Goal: Task Accomplishment & Management: Complete application form

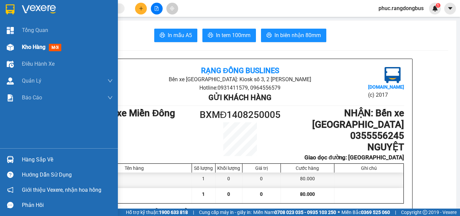
click at [55, 48] on span "mới" at bounding box center [55, 47] width 12 height 7
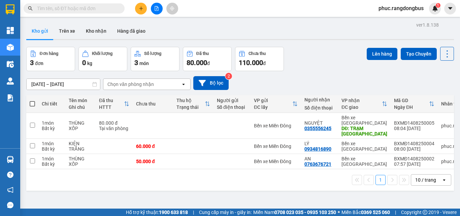
click at [142, 11] on button at bounding box center [141, 9] width 12 height 12
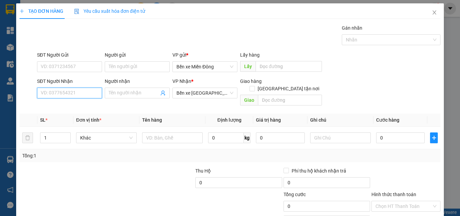
click at [80, 91] on input "SĐT Người Nhận" at bounding box center [69, 93] width 65 height 11
type input "0971603779"
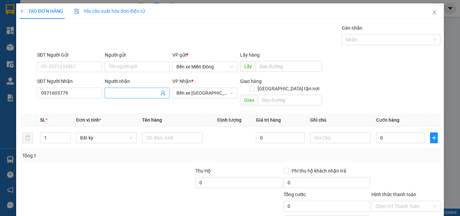
click at [135, 96] on input "Người nhận" at bounding box center [134, 92] width 50 height 7
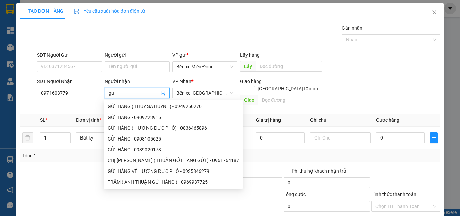
type input "g"
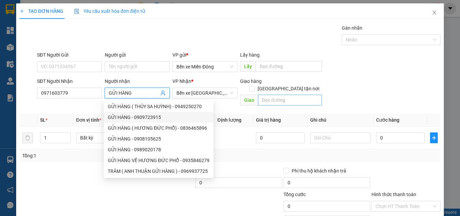
type input "GỬI HÀNG"
click at [266, 96] on input "text" at bounding box center [290, 100] width 64 height 11
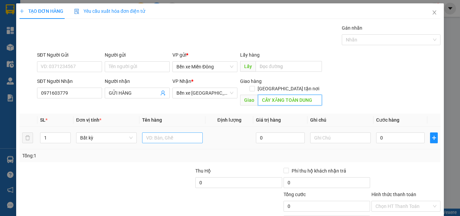
type input "CÂY XĂNG TOÀN DUNG"
click at [189, 132] on input "text" at bounding box center [172, 137] width 61 height 11
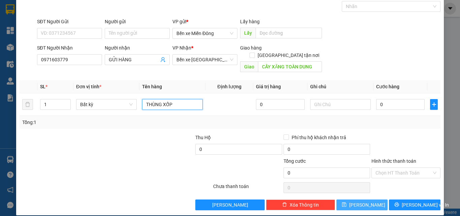
type input "THÙNG XỐP"
click at [364, 201] on span "[PERSON_NAME]" at bounding box center [368, 204] width 36 height 7
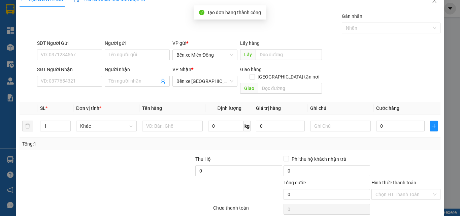
scroll to position [0, 0]
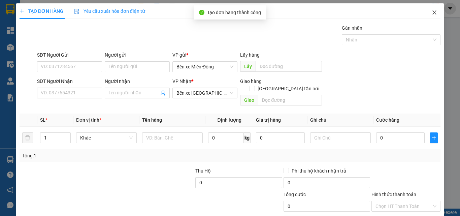
click at [433, 6] on span "Close" at bounding box center [434, 12] width 19 height 19
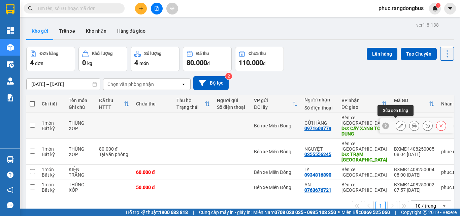
click at [399, 123] on icon at bounding box center [401, 125] width 5 height 5
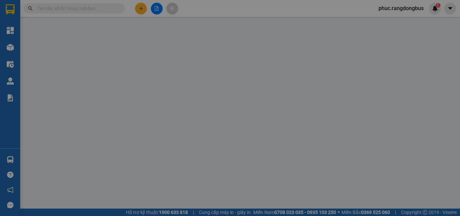
type input "0971603779"
type input "GỬI HÀNG"
type input "CÂY XĂNG TOÀN DUNG"
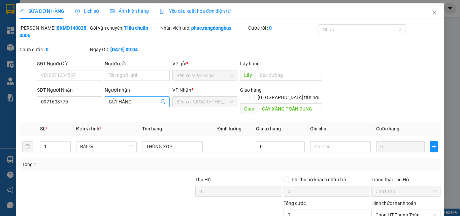
click at [140, 98] on input "GỬI HÀNG" at bounding box center [134, 101] width 50 height 7
click at [131, 98] on input "GỬI HÀNG VỀ THẠCH TRỤ" at bounding box center [134, 101] width 50 height 7
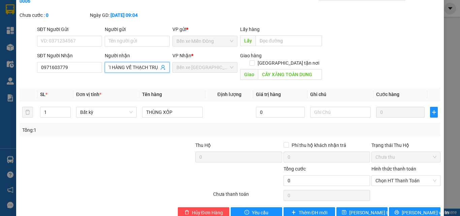
scroll to position [35, 0]
type input "GỬI HÀNG VỀ THẠCH TRỤ"
click at [348, 207] on button "[PERSON_NAME] thay đổi" at bounding box center [363, 212] width 52 height 11
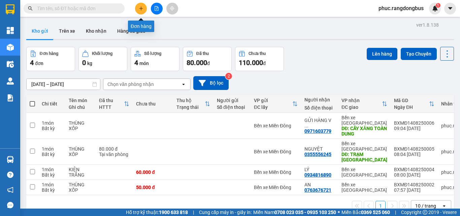
click at [145, 5] on button at bounding box center [141, 9] width 12 height 12
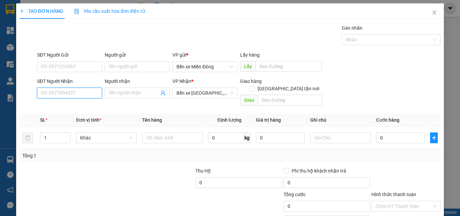
click at [90, 96] on input "SĐT Người Nhận" at bounding box center [69, 93] width 65 height 11
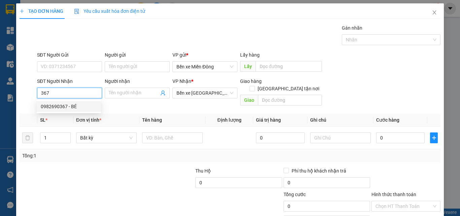
click at [57, 103] on div "0982690367 - BÉ" at bounding box center [69, 106] width 56 height 7
type input "0982690367"
type input "BÉ"
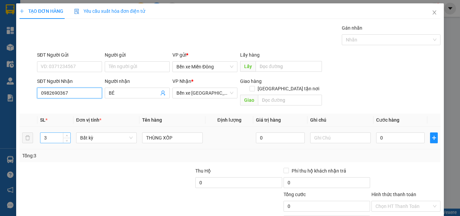
type input "0982690367"
click at [56, 133] on input "3" at bounding box center [55, 138] width 30 height 10
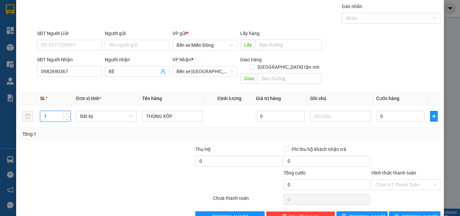
scroll to position [33, 0]
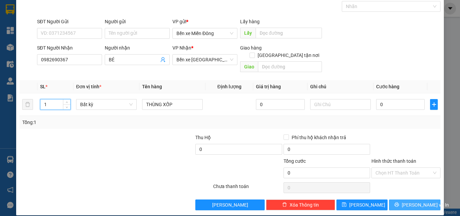
type input "1"
click at [424, 200] on button "[PERSON_NAME] và In" at bounding box center [415, 205] width 52 height 11
click at [429, 200] on button "[PERSON_NAME] và In" at bounding box center [415, 205] width 52 height 11
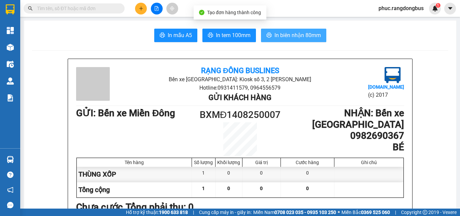
click at [294, 31] on span "In biên nhận 80mm" at bounding box center [298, 35] width 47 height 8
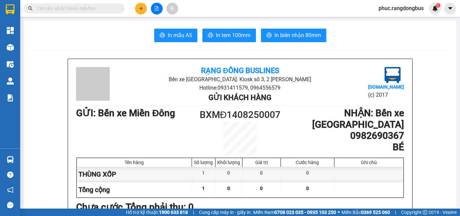
click at [141, 11] on button at bounding box center [141, 9] width 12 height 12
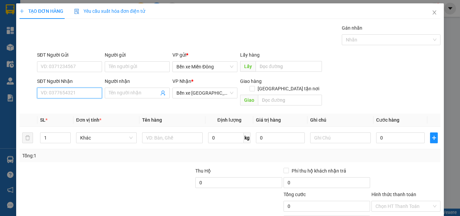
click at [58, 92] on input "SĐT Người Nhận" at bounding box center [69, 93] width 65 height 11
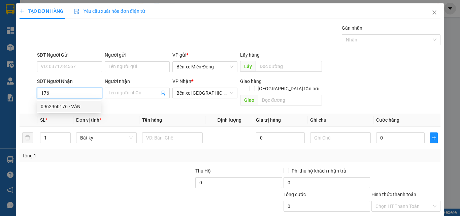
click at [68, 110] on div "0962960176 - VĂN" at bounding box center [69, 106] width 64 height 11
type input "0962960176"
type input "VĂN"
type input "ĐỨC PHỔ"
type input "200.000"
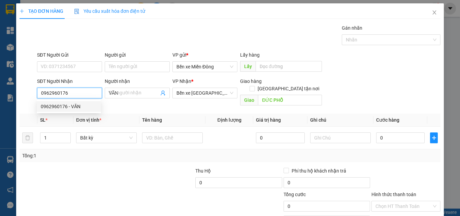
type input "200.000"
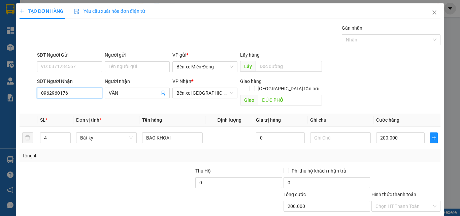
scroll to position [33, 0]
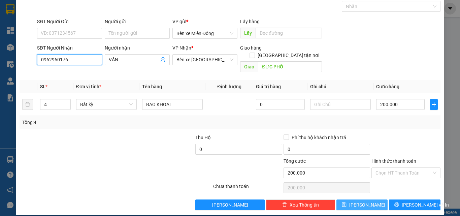
type input "0962960176"
click at [347, 202] on icon "save" at bounding box center [344, 204] width 5 height 5
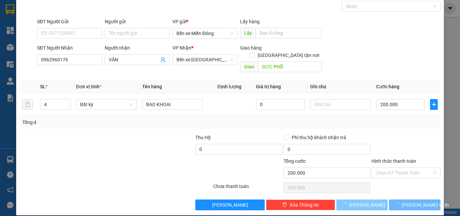
type input "0"
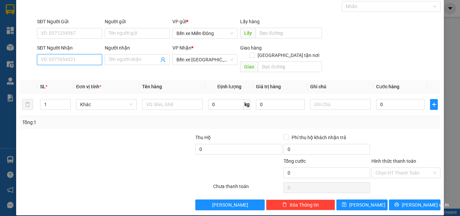
click at [54, 62] on input "SĐT Người Nhận" at bounding box center [69, 59] width 65 height 11
click at [79, 73] on div "0901159794 - CHỊ HƯỜNG" at bounding box center [70, 72] width 58 height 7
type input "0901159794"
type input "CHỊ HƯỜNG"
checkbox input "true"
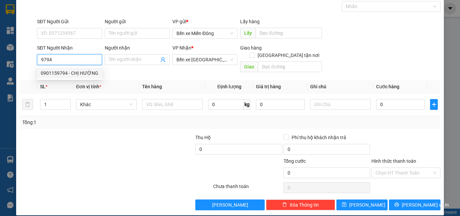
type input "02 [PERSON_NAME]"
type input "70.000"
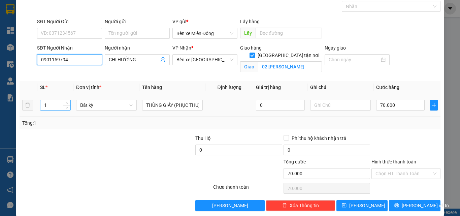
type input "0901159794"
click at [49, 104] on input "1" at bounding box center [55, 105] width 30 height 10
type input "4"
click at [399, 105] on input "70.000" at bounding box center [400, 105] width 49 height 11
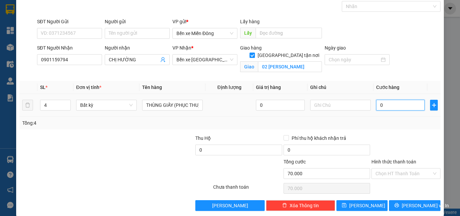
type input "0"
click at [376, 107] on input "0" at bounding box center [400, 105] width 49 height 11
type input "20"
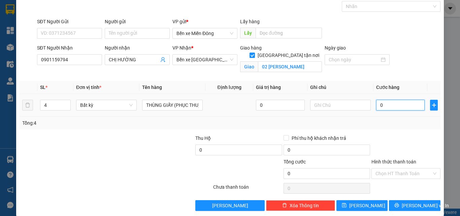
type input "20"
type input "280"
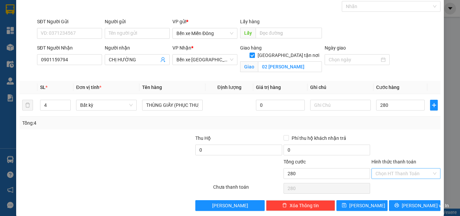
type input "280.000"
click at [419, 174] on input "Hình thức thanh toán" at bounding box center [404, 174] width 56 height 10
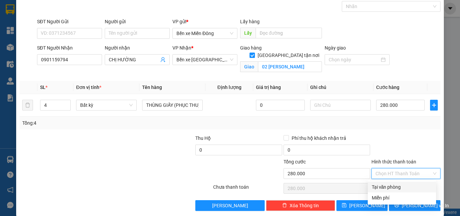
click at [389, 185] on div "Tại văn phòng" at bounding box center [402, 186] width 60 height 7
type input "0"
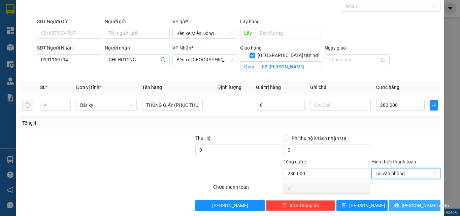
click at [418, 204] on span "[PERSON_NAME] và In" at bounding box center [425, 205] width 47 height 7
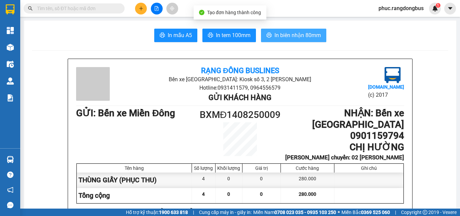
click at [313, 38] on span "In biên nhận 80mm" at bounding box center [298, 35] width 47 height 8
